Goal: Information Seeking & Learning: Learn about a topic

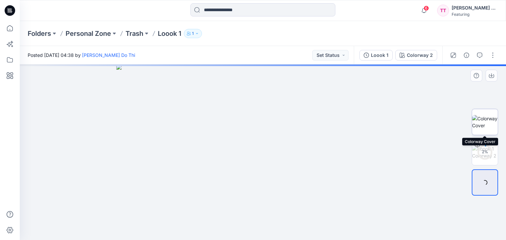
click at [487, 128] on img at bounding box center [485, 122] width 26 height 14
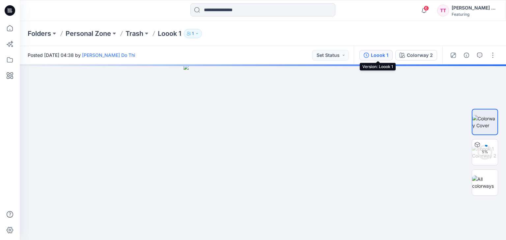
click at [378, 53] on div "Loook 1" at bounding box center [379, 55] width 17 height 7
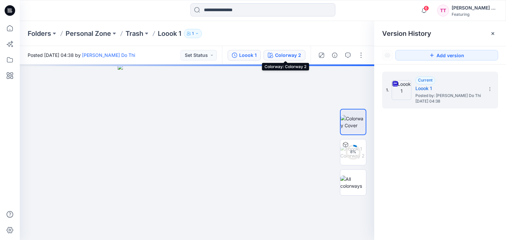
click at [295, 54] on div "Colorway 2" at bounding box center [288, 55] width 26 height 7
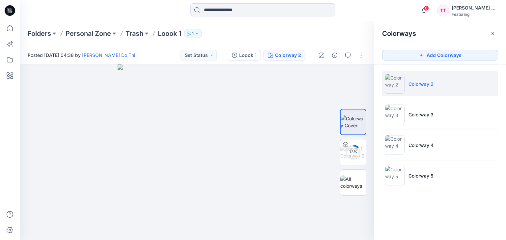
click at [290, 55] on div "Colorway 2" at bounding box center [288, 55] width 26 height 7
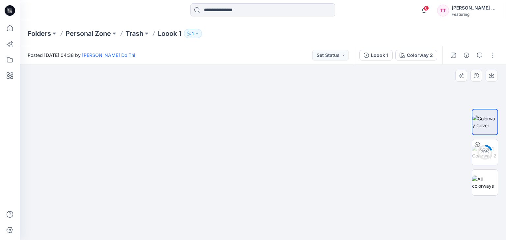
drag, startPoint x: 301, startPoint y: 124, endPoint x: 298, endPoint y: 89, distance: 35.7
click at [298, 89] on img at bounding box center [263, 134] width 191 height 211
click at [490, 170] on div at bounding box center [484, 183] width 26 height 26
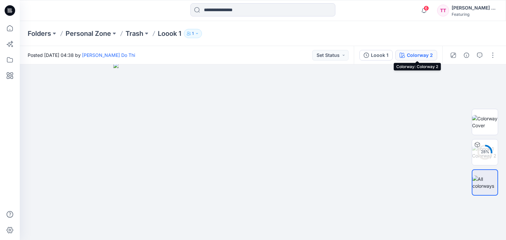
click at [420, 56] on div "Colorway 2" at bounding box center [419, 55] width 26 height 7
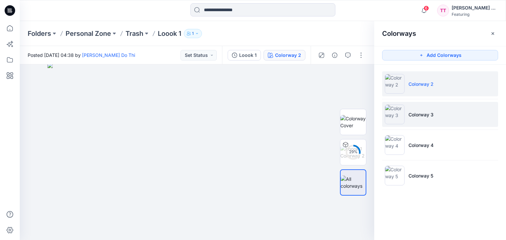
click at [422, 108] on li "Colorway 3" at bounding box center [440, 114] width 116 height 25
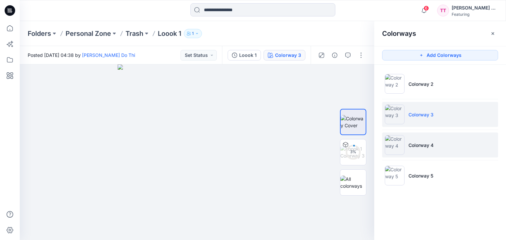
click at [407, 151] on li "Colorway 4" at bounding box center [440, 145] width 116 height 25
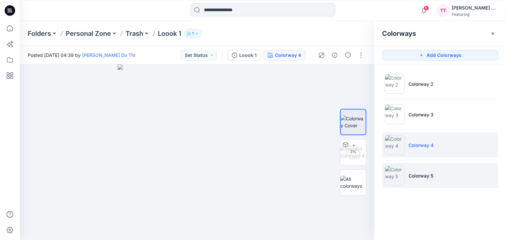
click at [409, 180] on li "Colorway 5" at bounding box center [440, 175] width 116 height 25
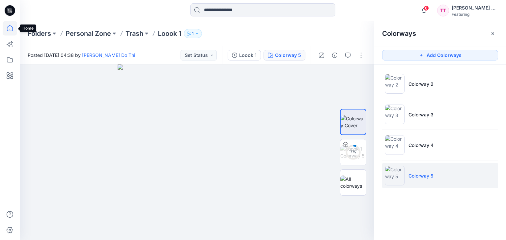
click at [8, 28] on icon at bounding box center [10, 28] width 14 height 14
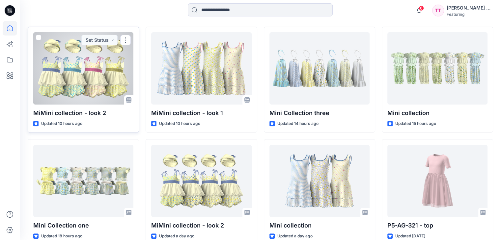
scroll to position [230, 0]
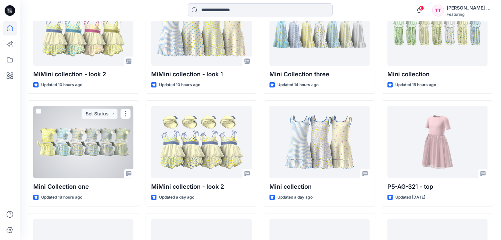
click at [109, 141] on div at bounding box center [83, 142] width 100 height 72
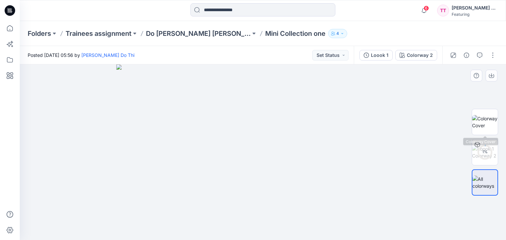
click at [501, 125] on div "1 %" at bounding box center [484, 152] width 42 height 95
click at [489, 127] on img at bounding box center [485, 122] width 26 height 14
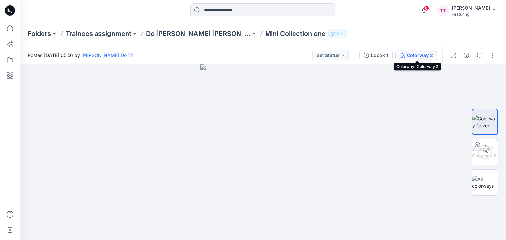
click at [415, 57] on div "Colorway 2" at bounding box center [419, 55] width 26 height 7
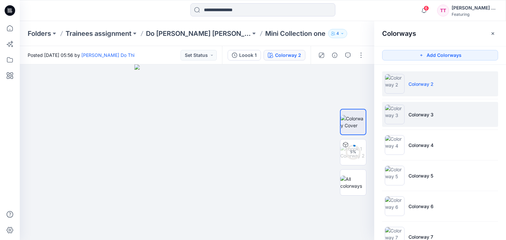
click at [434, 117] on li "Colorway 3" at bounding box center [440, 114] width 116 height 25
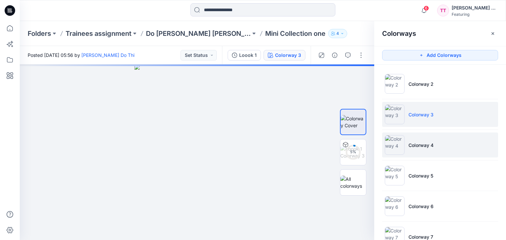
click at [407, 150] on li "Colorway 4" at bounding box center [440, 145] width 116 height 25
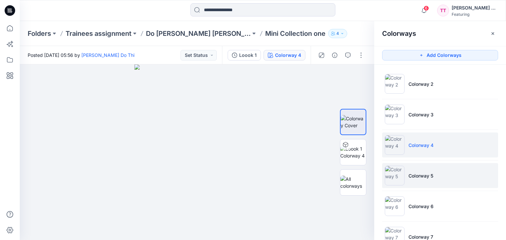
click at [445, 184] on li "Colorway 5" at bounding box center [440, 175] width 116 height 25
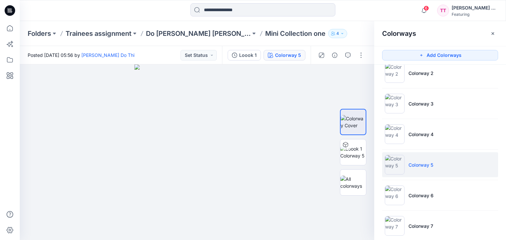
scroll to position [21, 0]
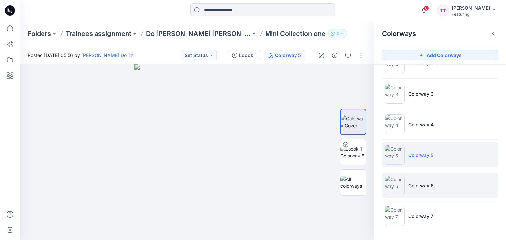
click at [428, 185] on p "Colorway 6" at bounding box center [420, 185] width 25 height 7
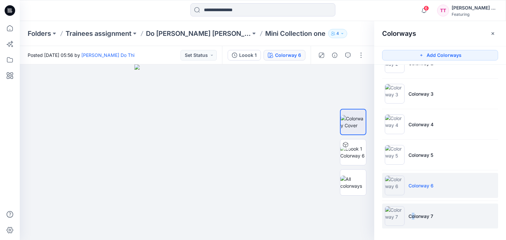
click at [412, 218] on p "Colorway 7" at bounding box center [420, 216] width 25 height 7
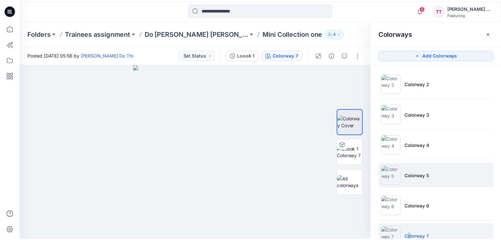
scroll to position [0, 0]
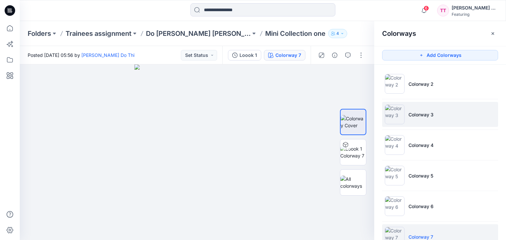
click at [420, 123] on li "Colorway 3" at bounding box center [440, 114] width 116 height 25
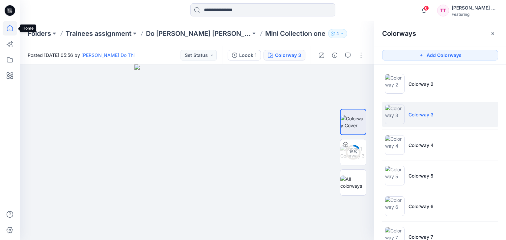
click at [12, 27] on icon at bounding box center [10, 28] width 6 height 6
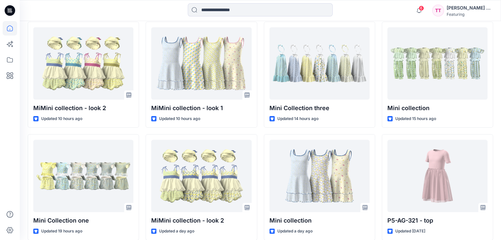
scroll to position [197, 0]
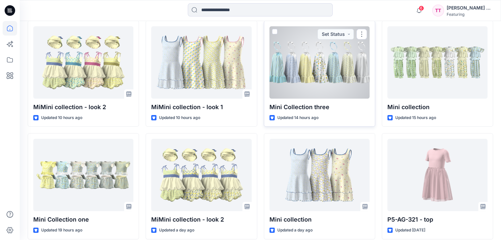
click at [329, 71] on div at bounding box center [319, 62] width 100 height 72
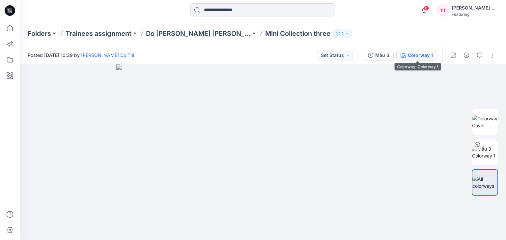
click at [413, 53] on div "Colorway 1" at bounding box center [419, 55] width 25 height 7
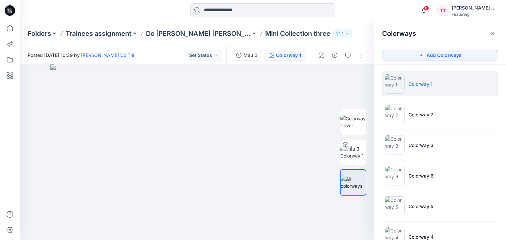
click at [397, 85] on img at bounding box center [394, 84] width 20 height 20
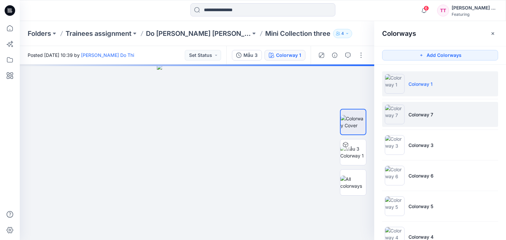
click at [412, 112] on p "Colorway 7" at bounding box center [420, 114] width 25 height 7
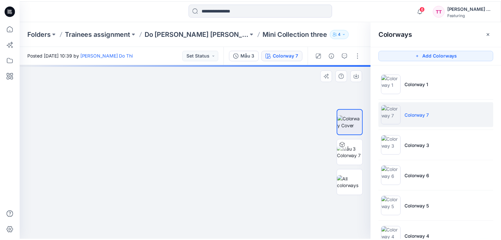
scroll to position [51, 0]
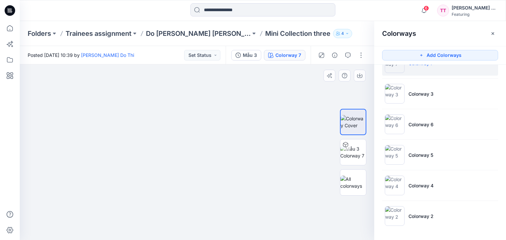
drag, startPoint x: 215, startPoint y: 200, endPoint x: 232, endPoint y: 158, distance: 46.1
click at [232, 158] on img at bounding box center [196, 145] width 87 height 192
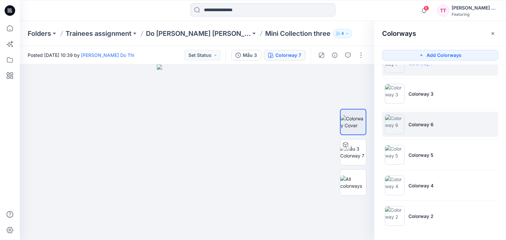
click at [431, 121] on p "Colorway 6" at bounding box center [420, 124] width 25 height 7
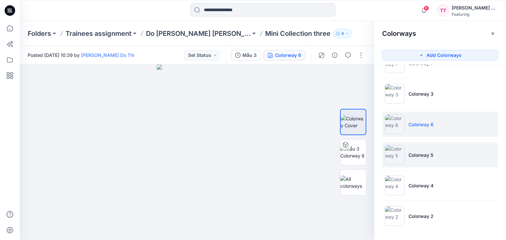
click at [436, 159] on li "Colorway 5" at bounding box center [440, 155] width 116 height 25
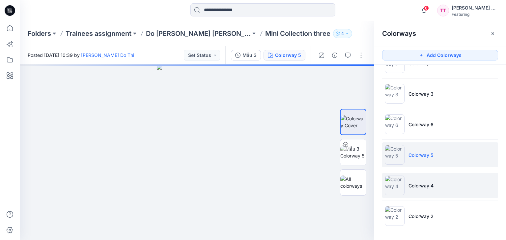
click at [441, 183] on li "Colorway 4" at bounding box center [440, 185] width 116 height 25
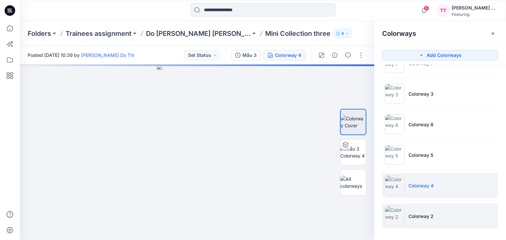
click at [442, 214] on li "Colorway 2" at bounding box center [440, 216] width 116 height 25
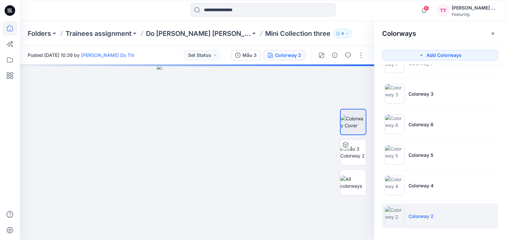
click at [9, 24] on icon at bounding box center [10, 28] width 14 height 14
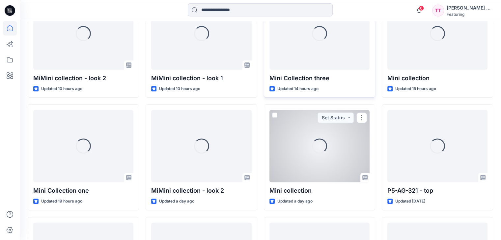
scroll to position [165, 0]
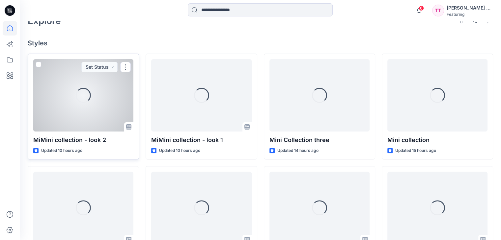
click at [104, 86] on div "Loading..." at bounding box center [83, 95] width 100 height 72
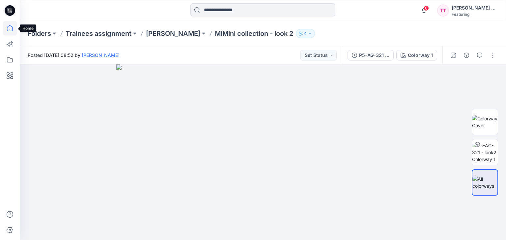
click at [13, 28] on icon at bounding box center [10, 28] width 14 height 14
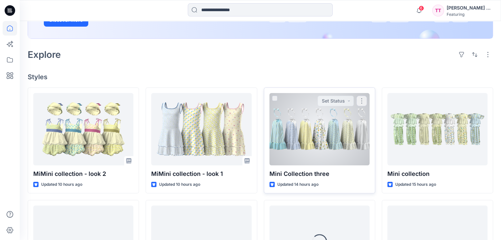
scroll to position [132, 0]
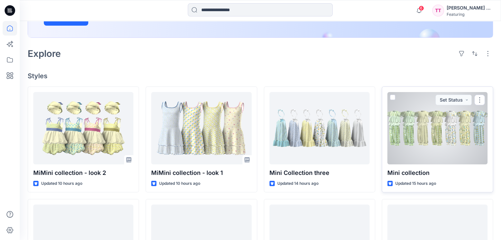
click at [401, 131] on div at bounding box center [437, 128] width 100 height 72
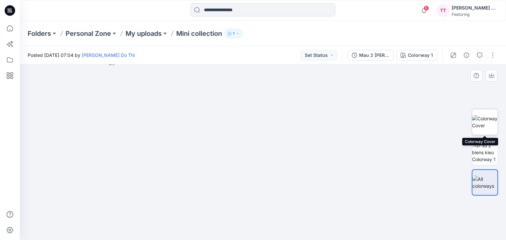
click at [490, 118] on img at bounding box center [485, 122] width 26 height 14
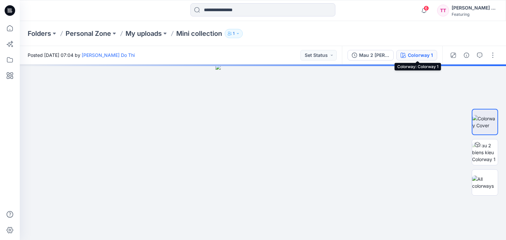
click at [410, 56] on div "Colorway 1" at bounding box center [419, 55] width 25 height 7
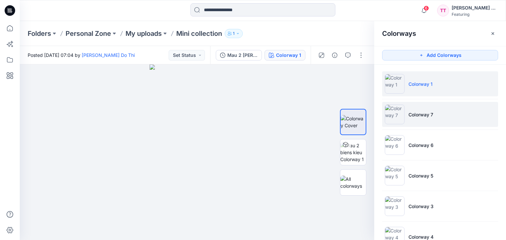
click at [410, 116] on p "Colorway 7" at bounding box center [420, 114] width 25 height 7
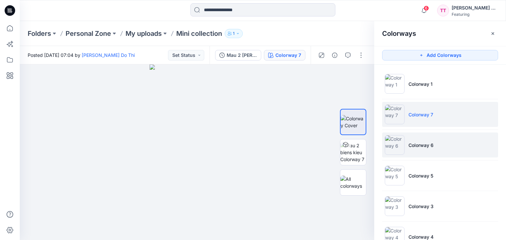
click at [400, 153] on img at bounding box center [394, 145] width 20 height 20
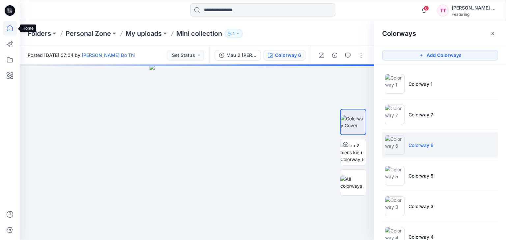
click at [11, 32] on icon at bounding box center [10, 28] width 14 height 14
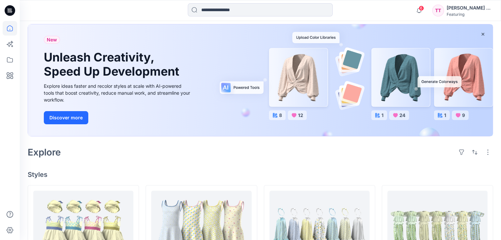
scroll to position [99, 0]
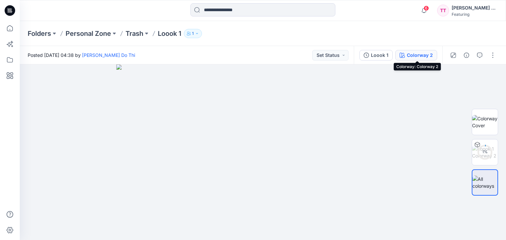
click at [420, 54] on div "Colorway 2" at bounding box center [419, 55] width 26 height 7
